Goal: Navigation & Orientation: Find specific page/section

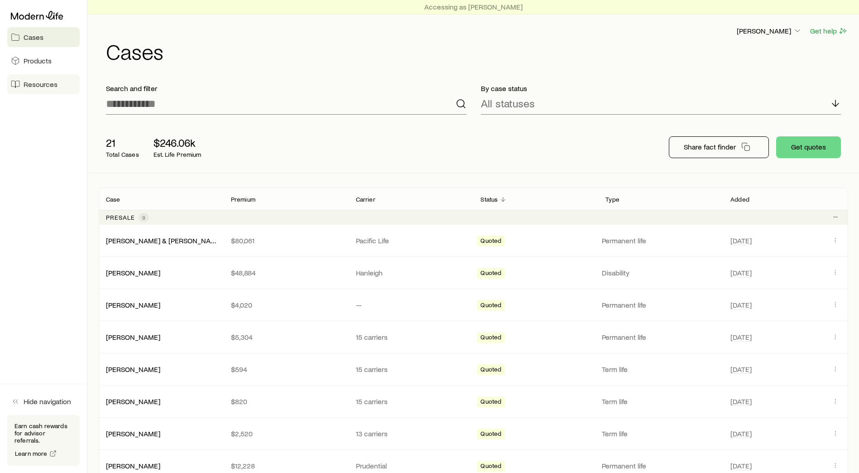
click at [42, 81] on span "Resources" at bounding box center [41, 84] width 34 height 9
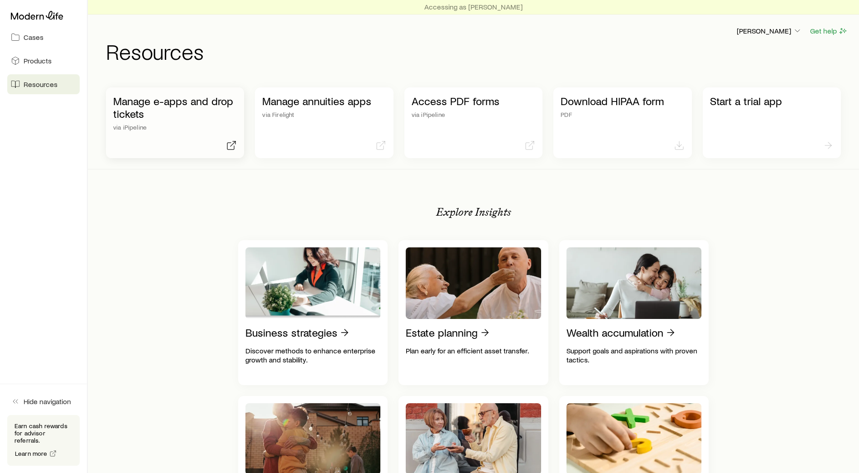
click at [176, 125] on p "via iPipeline" at bounding box center [175, 127] width 124 height 7
